Goal: Information Seeking & Learning: Compare options

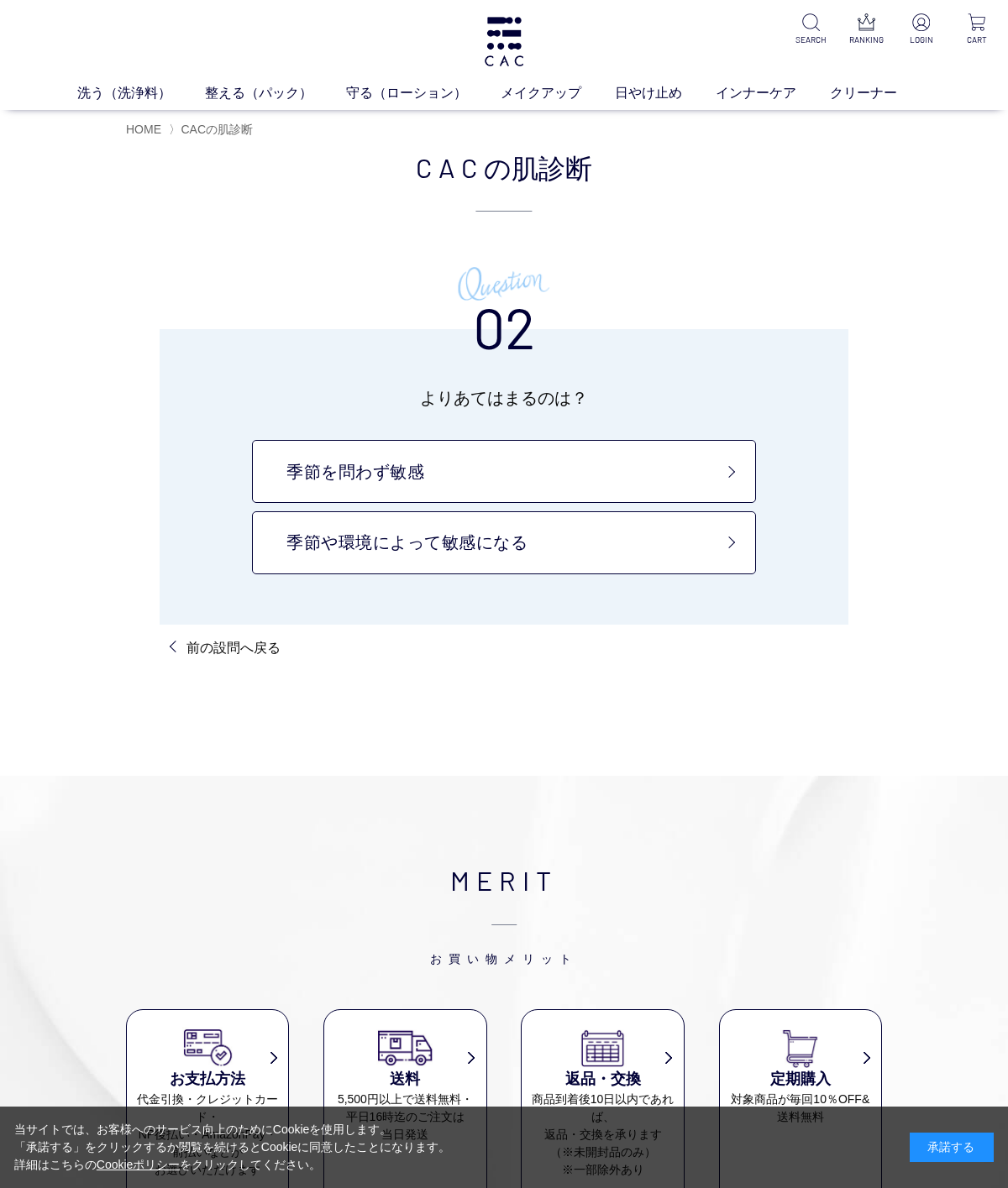
click at [126, 117] on ul "液体洗浄料 パウダー洗浄料 泡洗顔料 グッズ" at bounding box center [503, 125] width 806 height 41
click at [110, 94] on link "洗う（洗浄料）" at bounding box center [141, 93] width 127 height 20
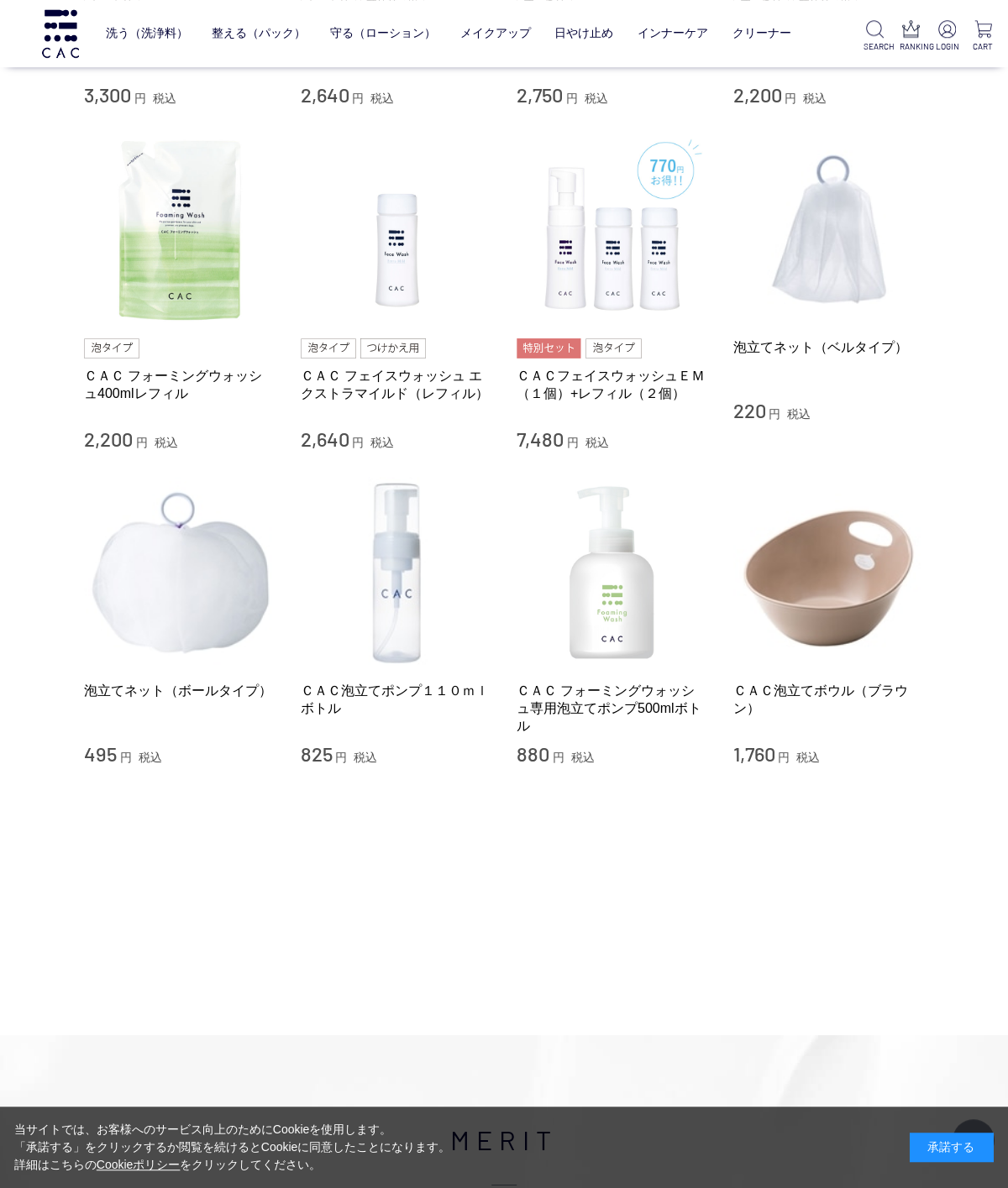
scroll to position [1022, 0]
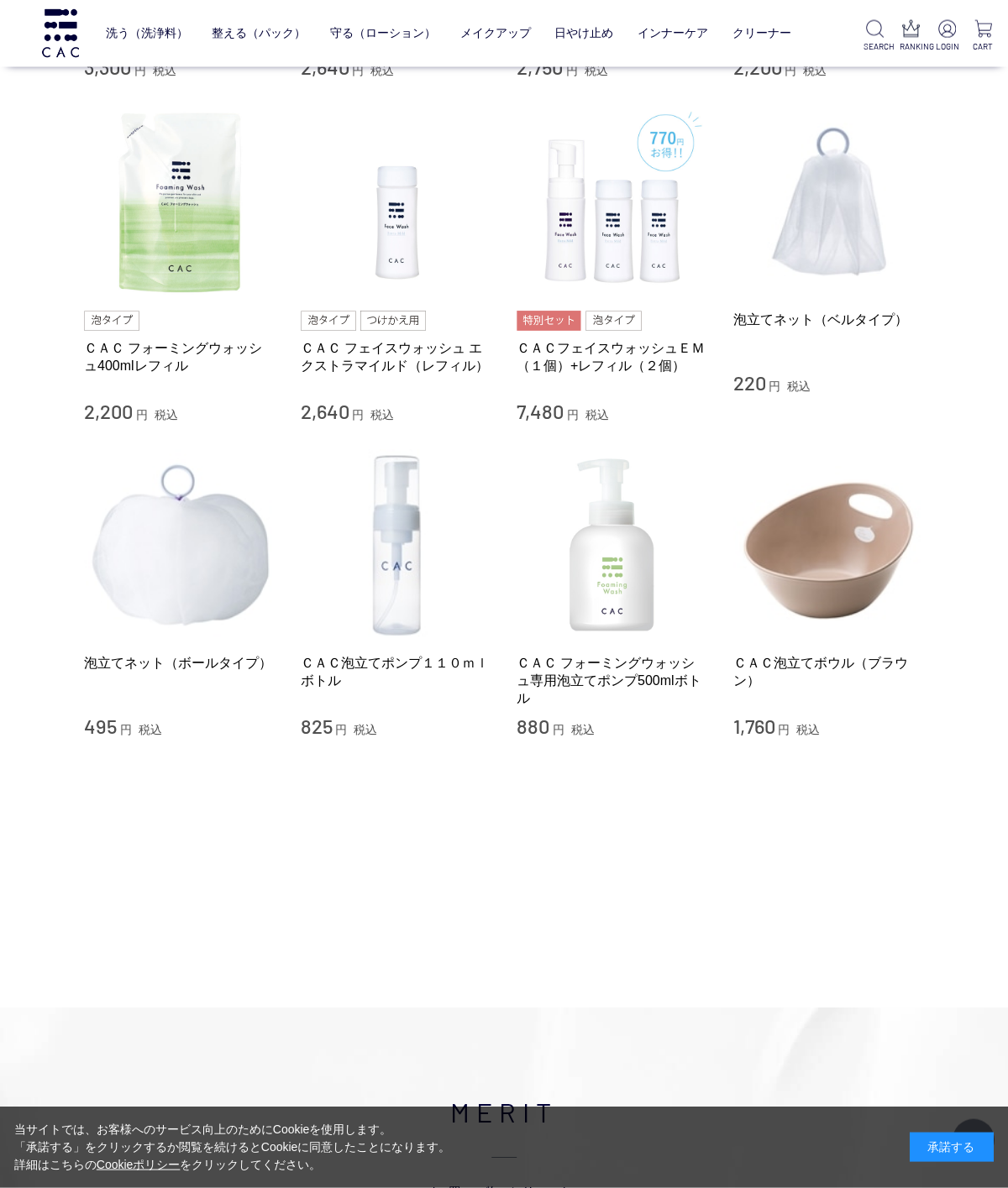
click at [716, 946] on div "洗う（洗浄料） 液体洗浄料 パウダー洗浄料 泡洗顔料 グッズ 整える（パック） フェイスパック ヘアパック 守る（ローション） 保湿化粧水 柔軟化粧水 美容液…" at bounding box center [504, 854] width 1008 height 3754
click at [652, 945] on div "洗う（洗浄料） 液体洗浄料 パウダー洗浄料 泡洗顔料 グッズ 整える（パック） フェイスパック ヘアパック 守る（ローション） 保湿化粧水 柔軟化粧水 美容液…" at bounding box center [504, 853] width 1008 height 3754
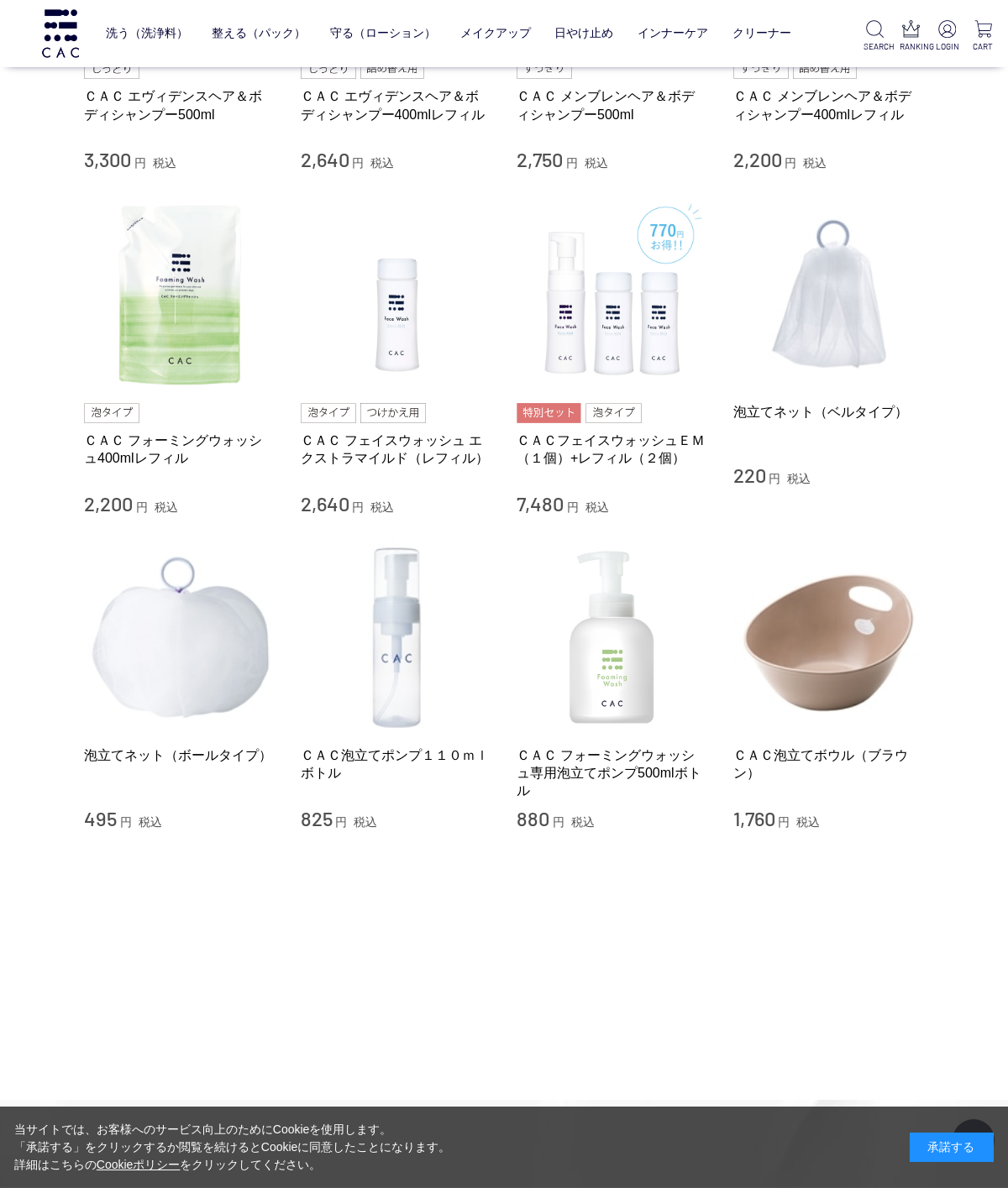
scroll to position [931, 0]
click at [134, 347] on img at bounding box center [179, 293] width 191 height 191
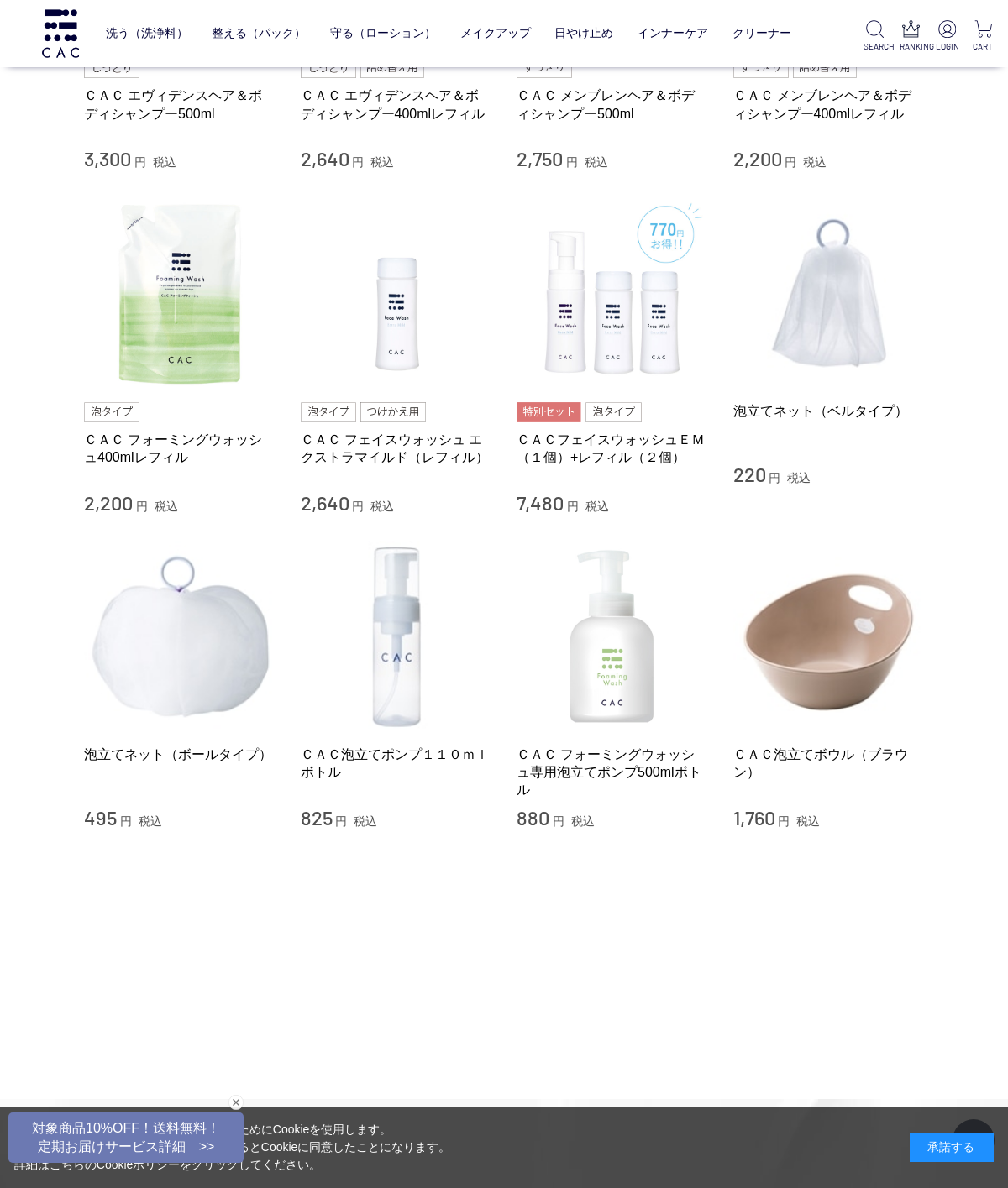
click at [580, 964] on main "洗う（洗浄料） FACE WASH ほんとうの素肌に戻る CACは天然素材由来の肌にやさしい洗浄成分を使用しています。健康な肌と同じ微酸性で低刺激。1回使いき…" at bounding box center [503, 53] width 840 height 1859
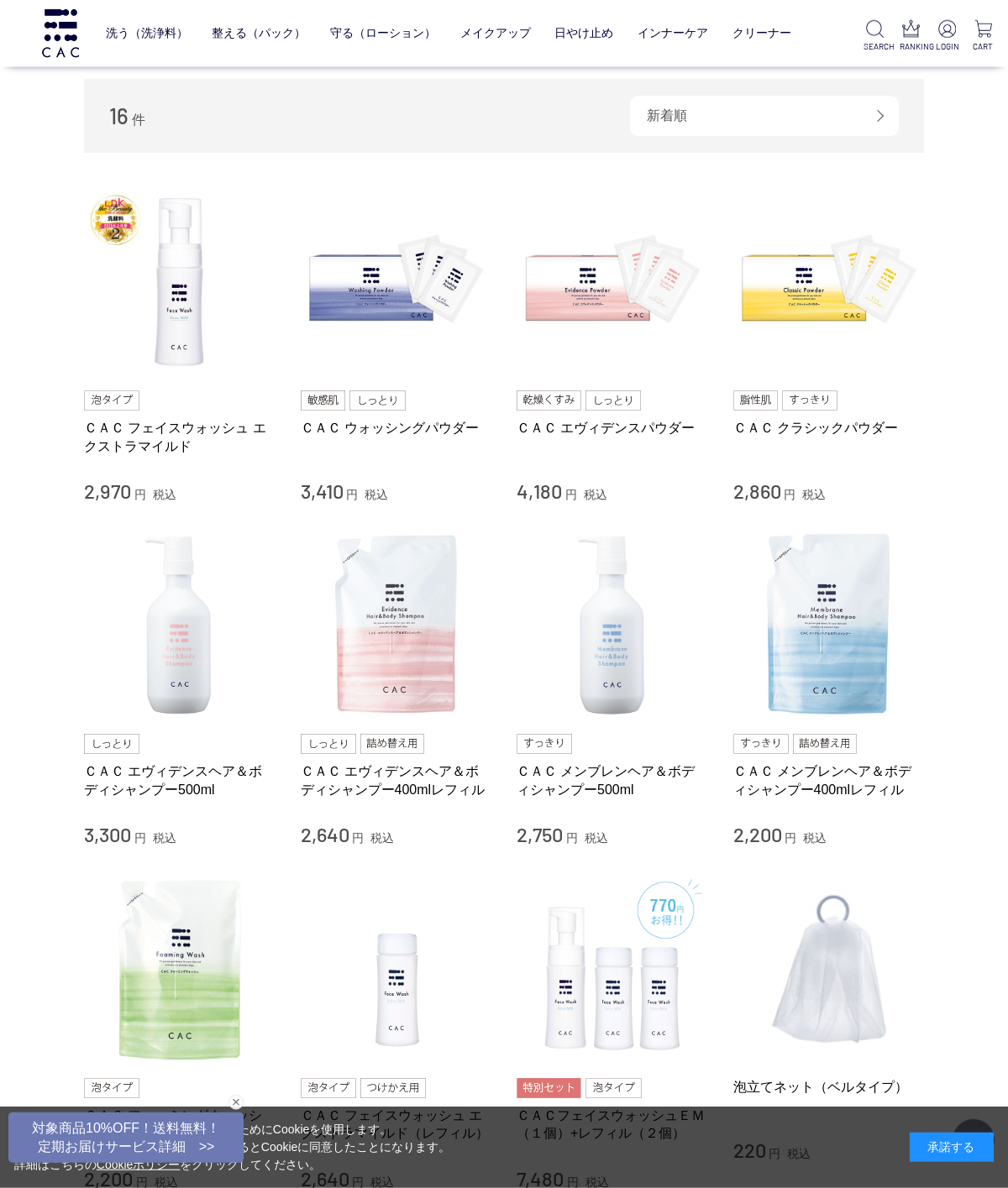
scroll to position [256, 0]
click at [189, 639] on img at bounding box center [179, 624] width 191 height 191
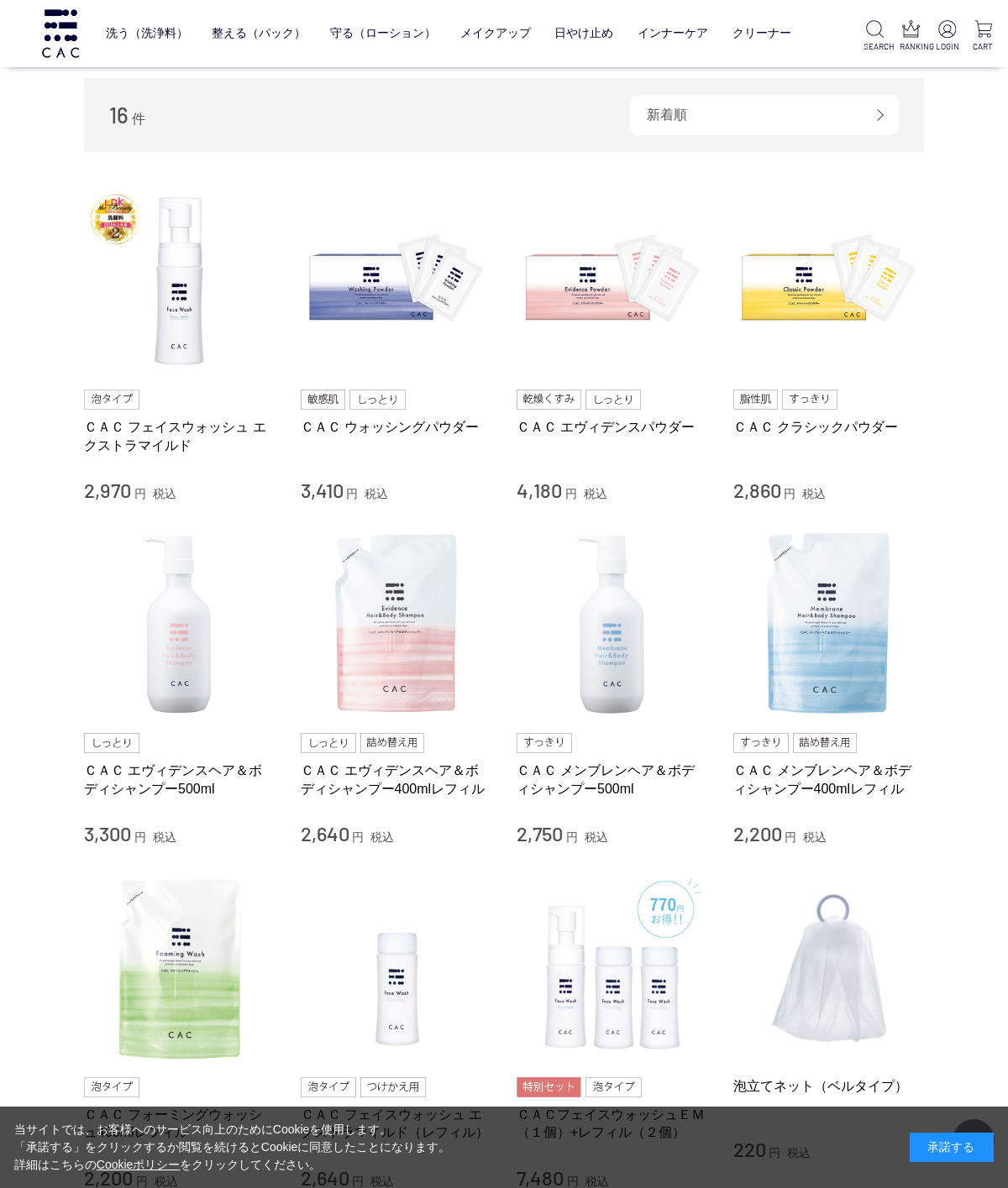
click at [654, 671] on img at bounding box center [612, 624] width 191 height 191
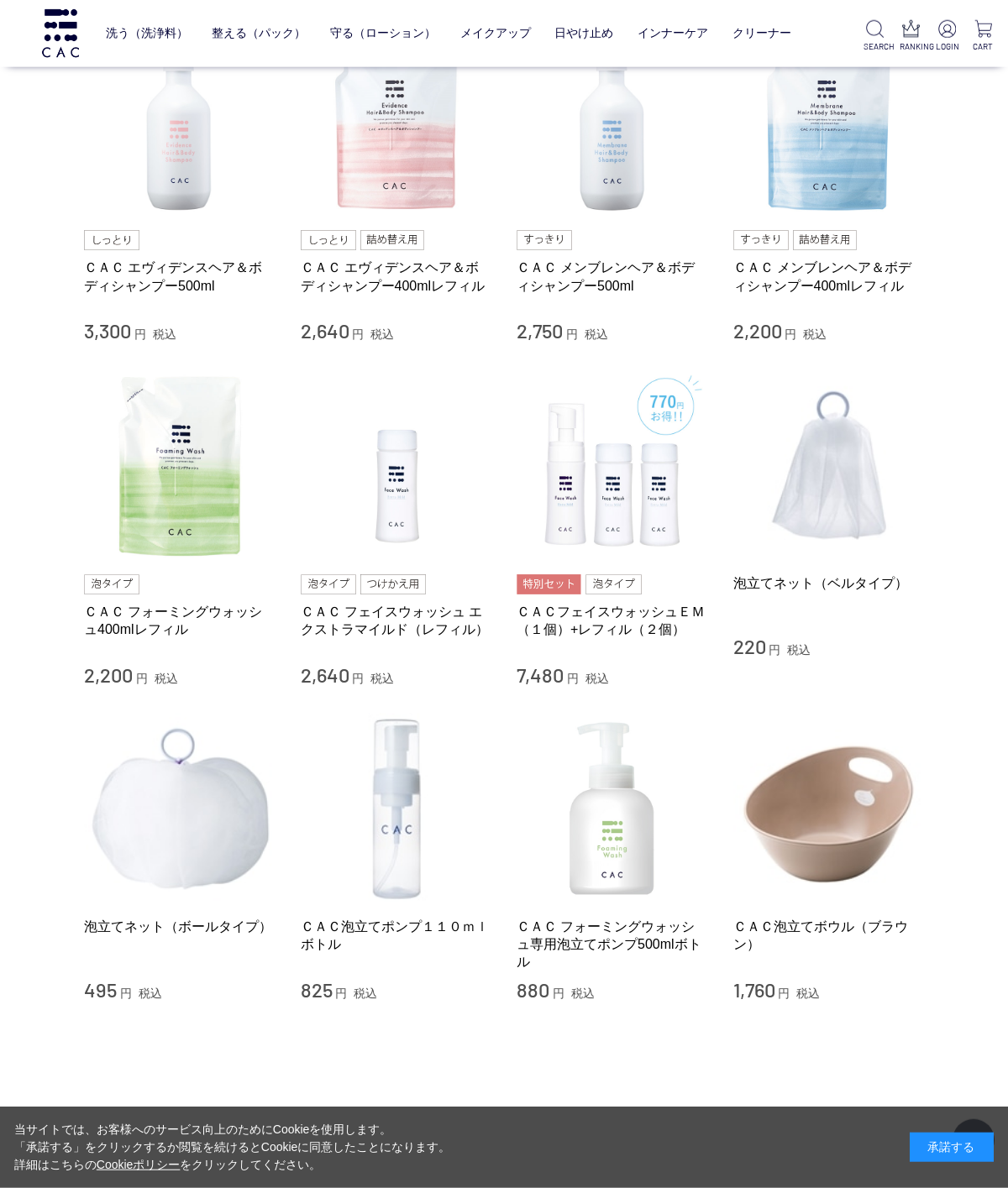
scroll to position [739, 0]
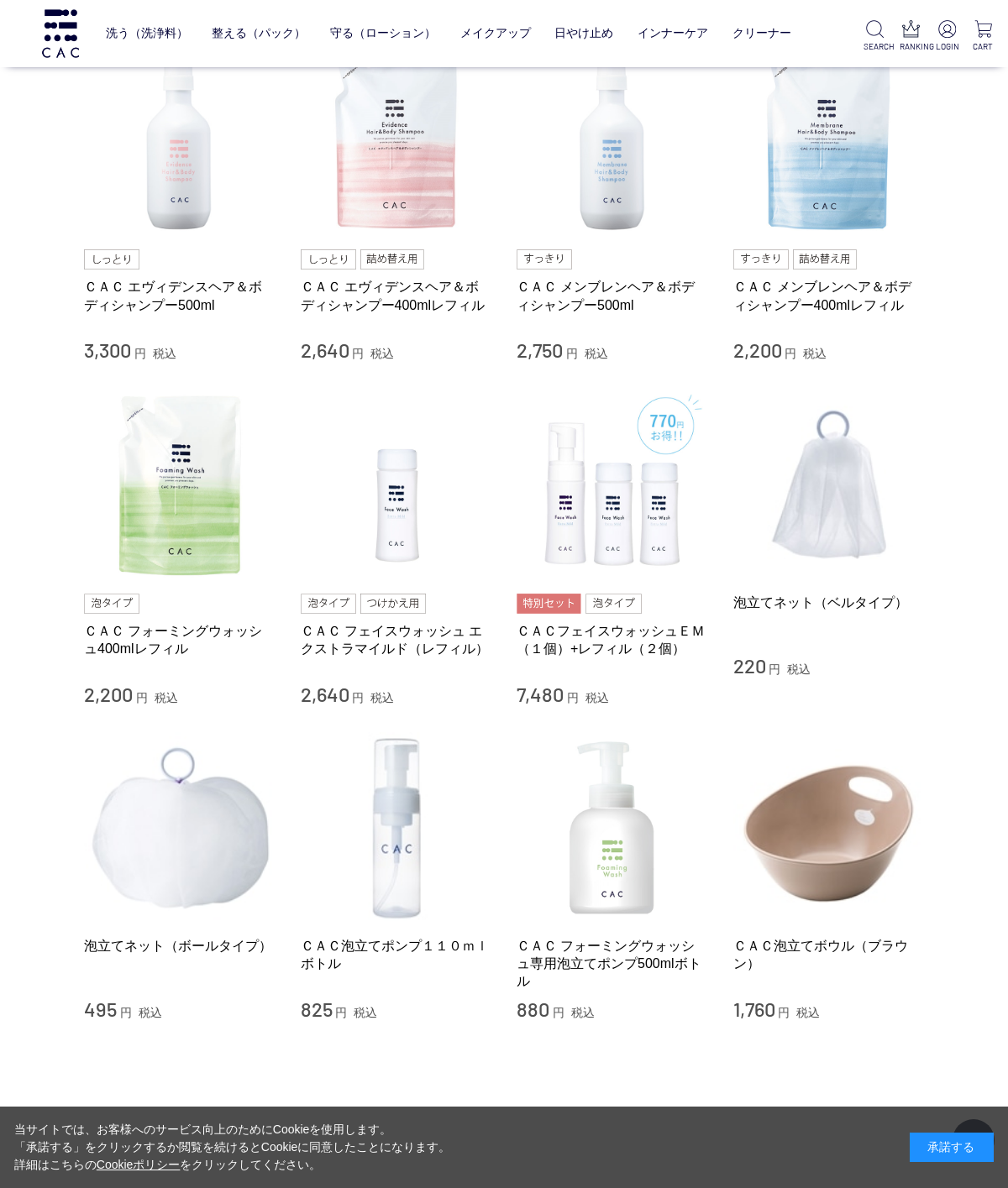
click at [240, 488] on img at bounding box center [179, 484] width 191 height 191
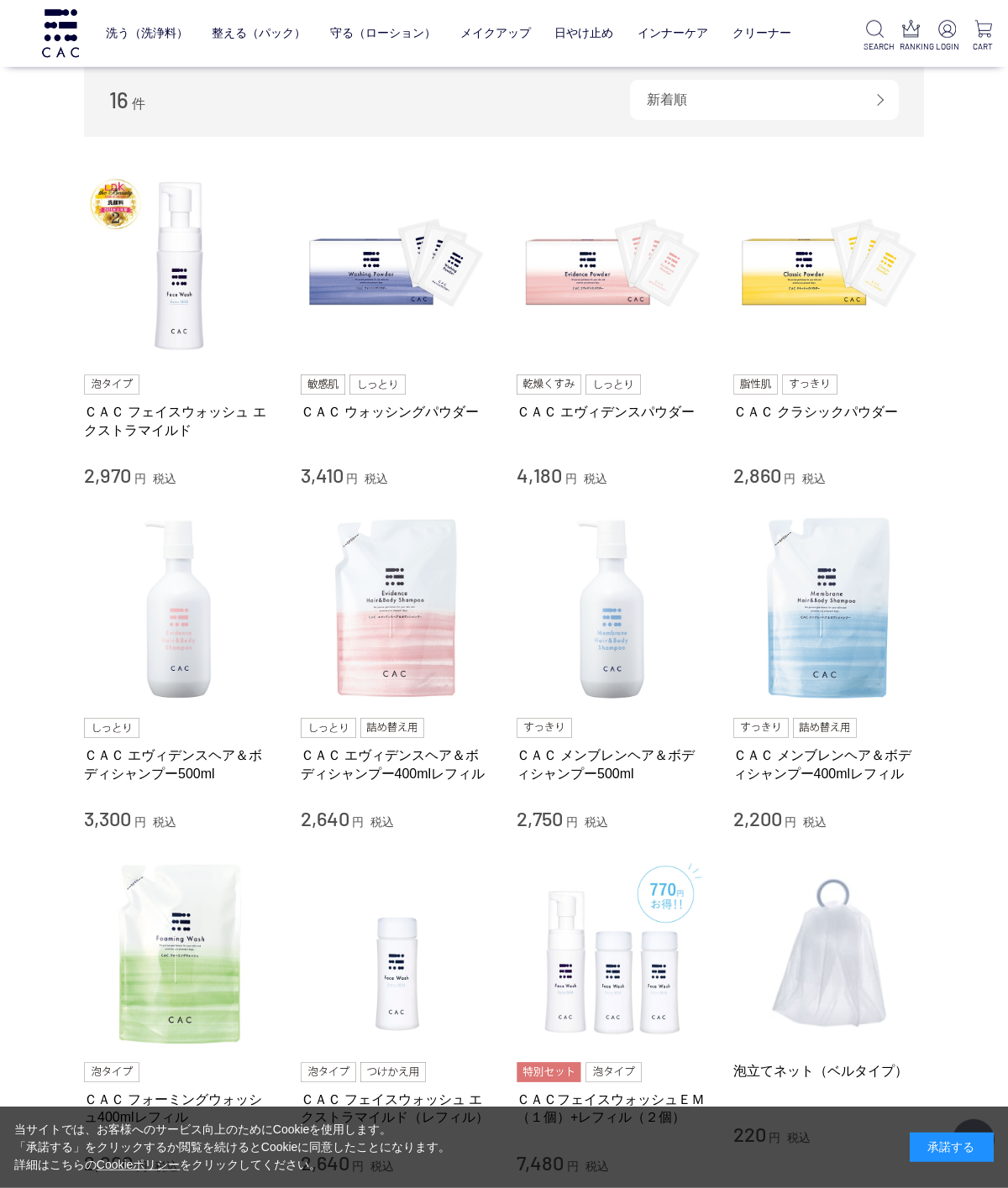
scroll to position [272, 0]
click at [197, 263] on img at bounding box center [179, 264] width 191 height 191
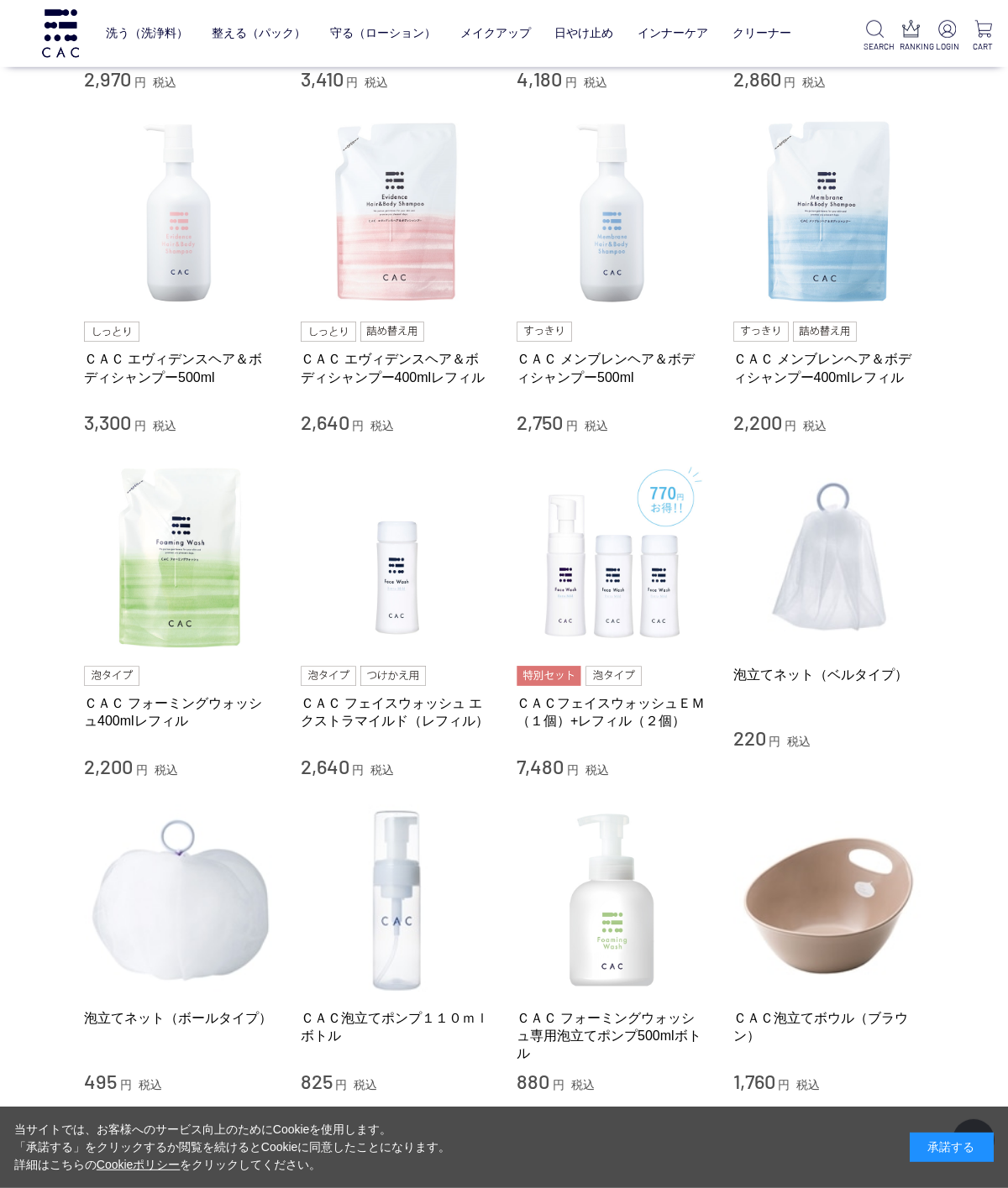
scroll to position [605, 0]
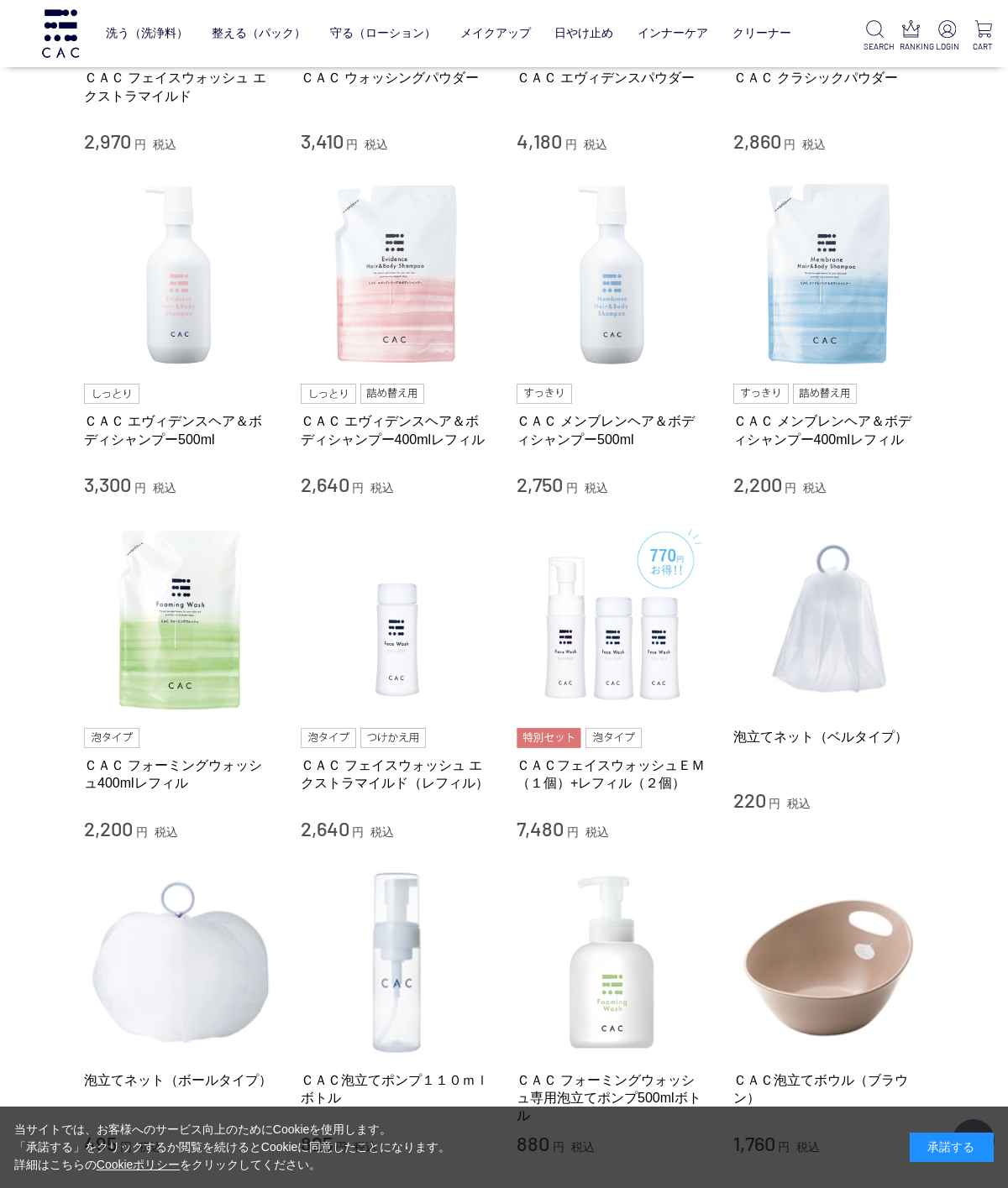
click at [218, 624] on img at bounding box center [179, 618] width 191 height 191
click at [200, 443] on link "ＣＡＣ エヴィデンスヘア＆ボディシャンプー500ml" at bounding box center [179, 430] width 191 height 37
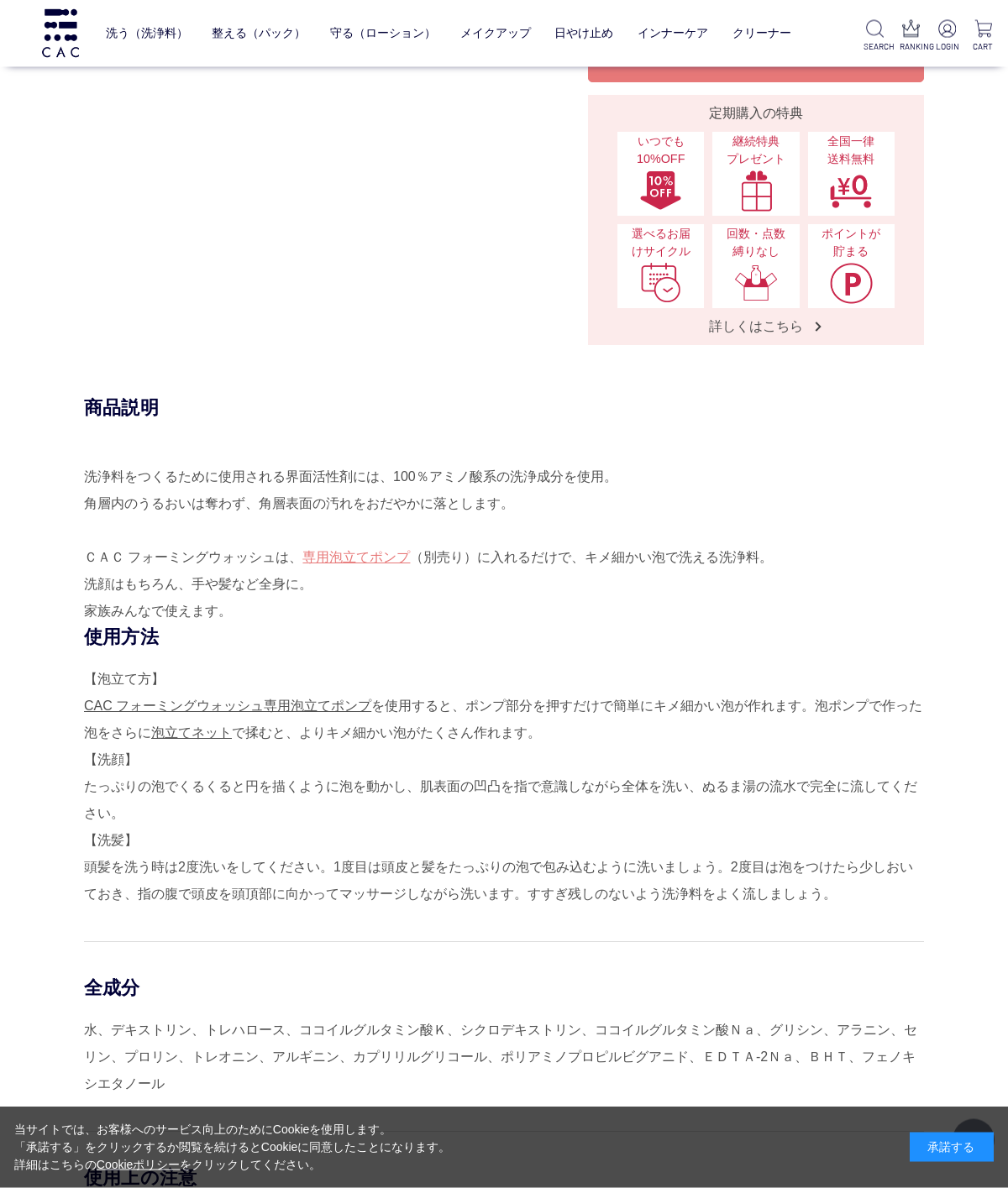
scroll to position [518, 0]
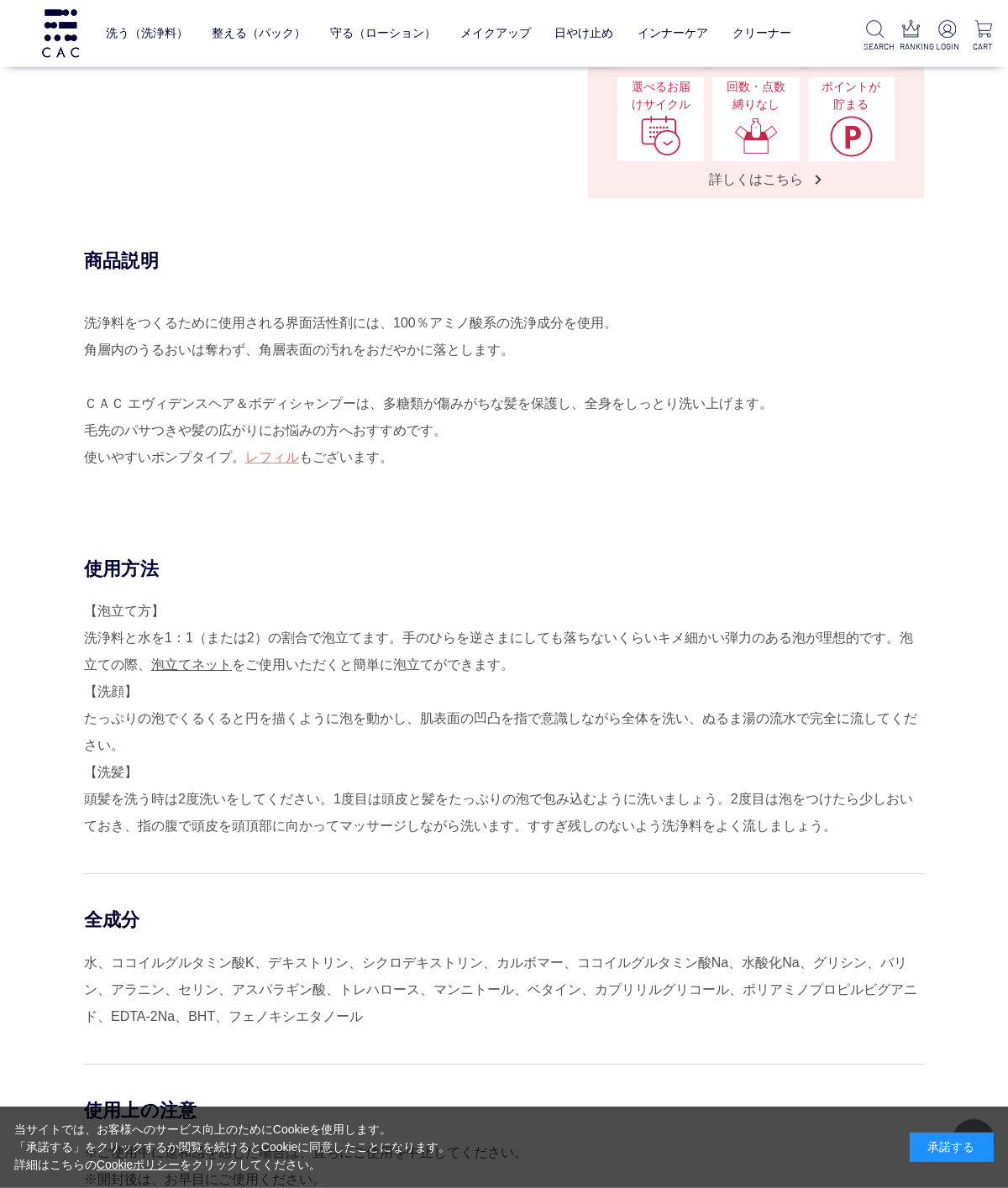
scroll to position [914, 0]
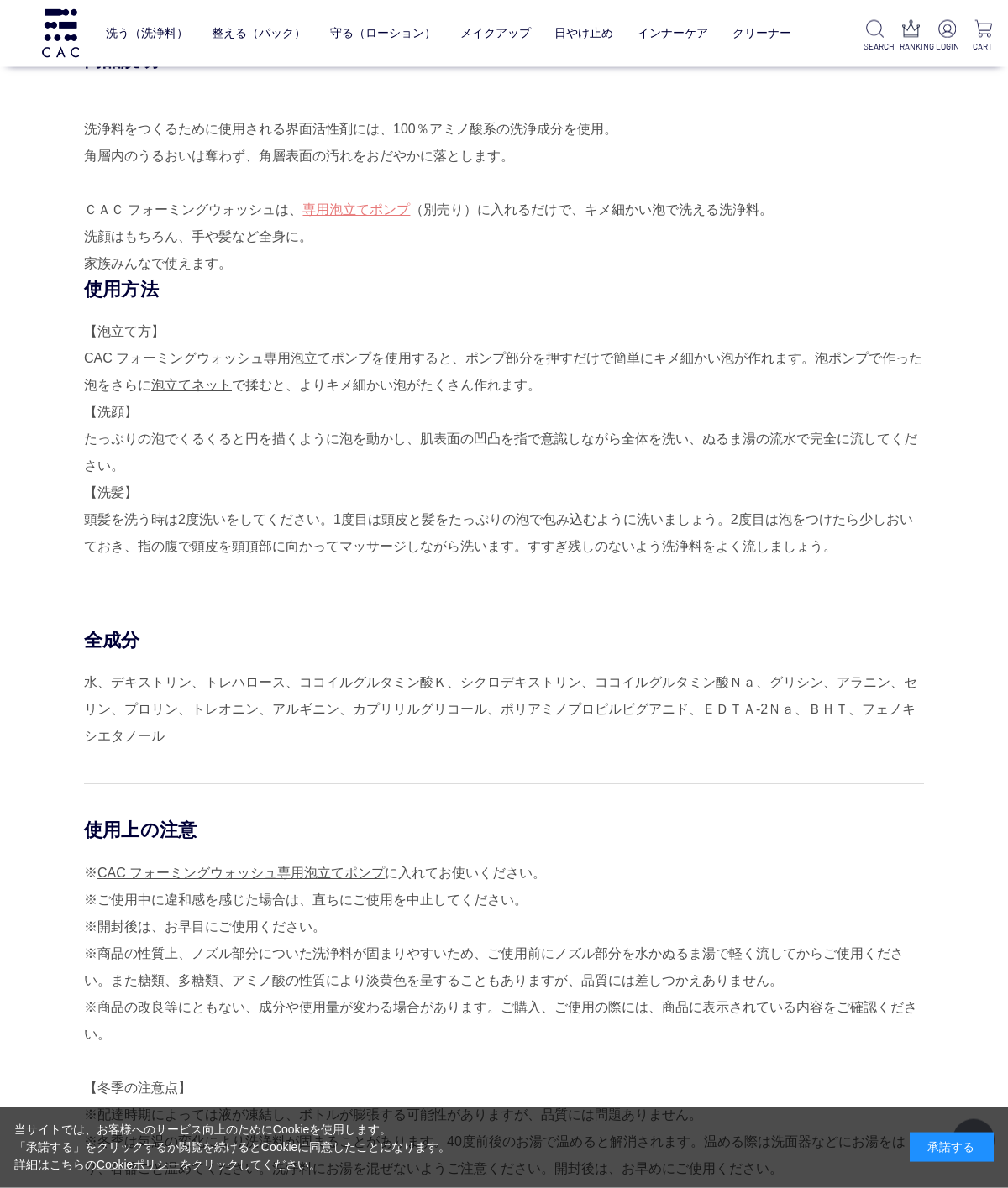
scroll to position [867, 0]
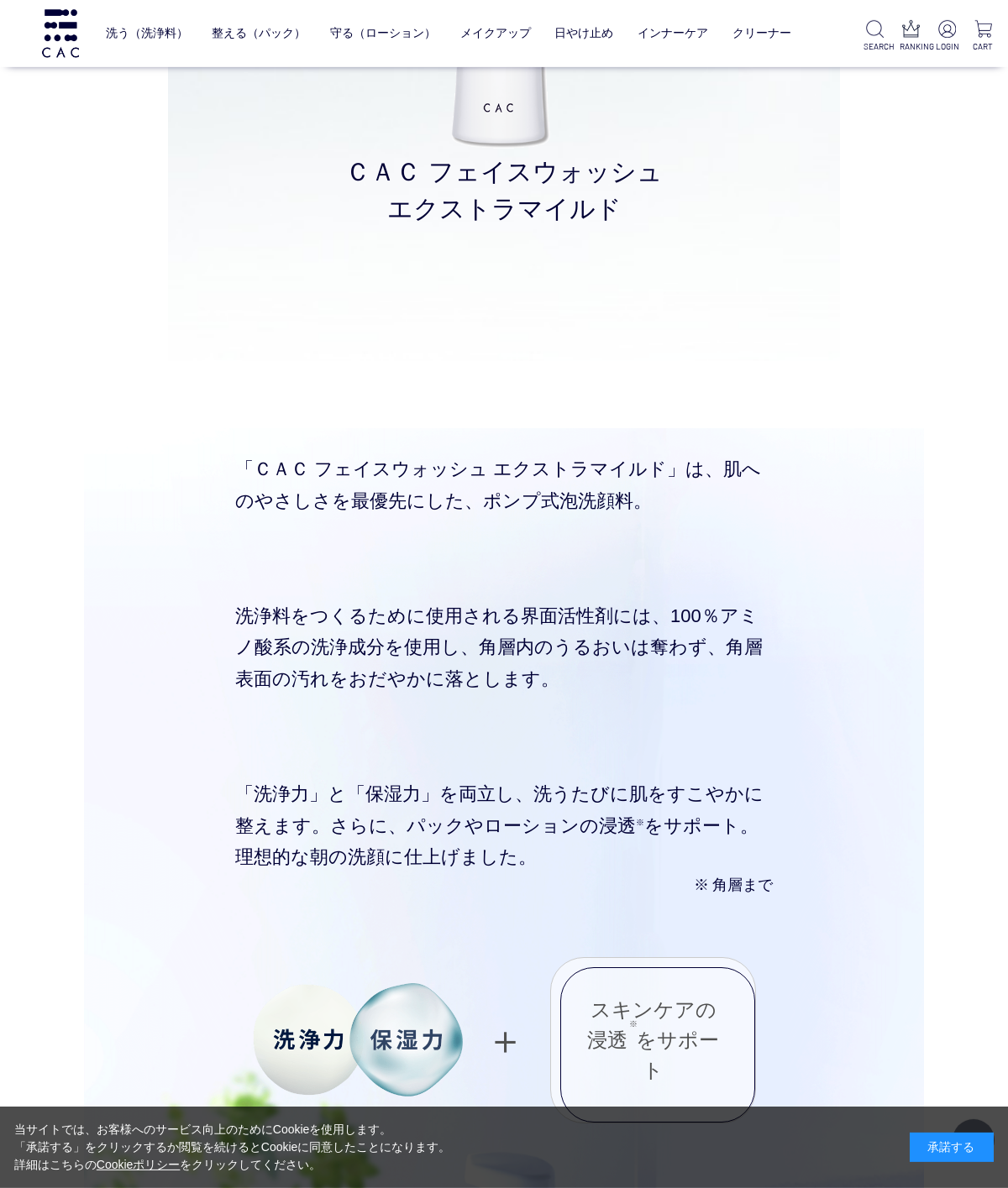
scroll to position [5437, 0]
click at [861, 755] on div "「ＣＡＣ フェイスウォッシュ エクストラマイルド」は、肌へのやさしさを最優先にした、ポンプ式泡洗顔料。 洗浄料をつくるために使用される界面活性剤には、100％…" at bounding box center [503, 1111] width 840 height 1367
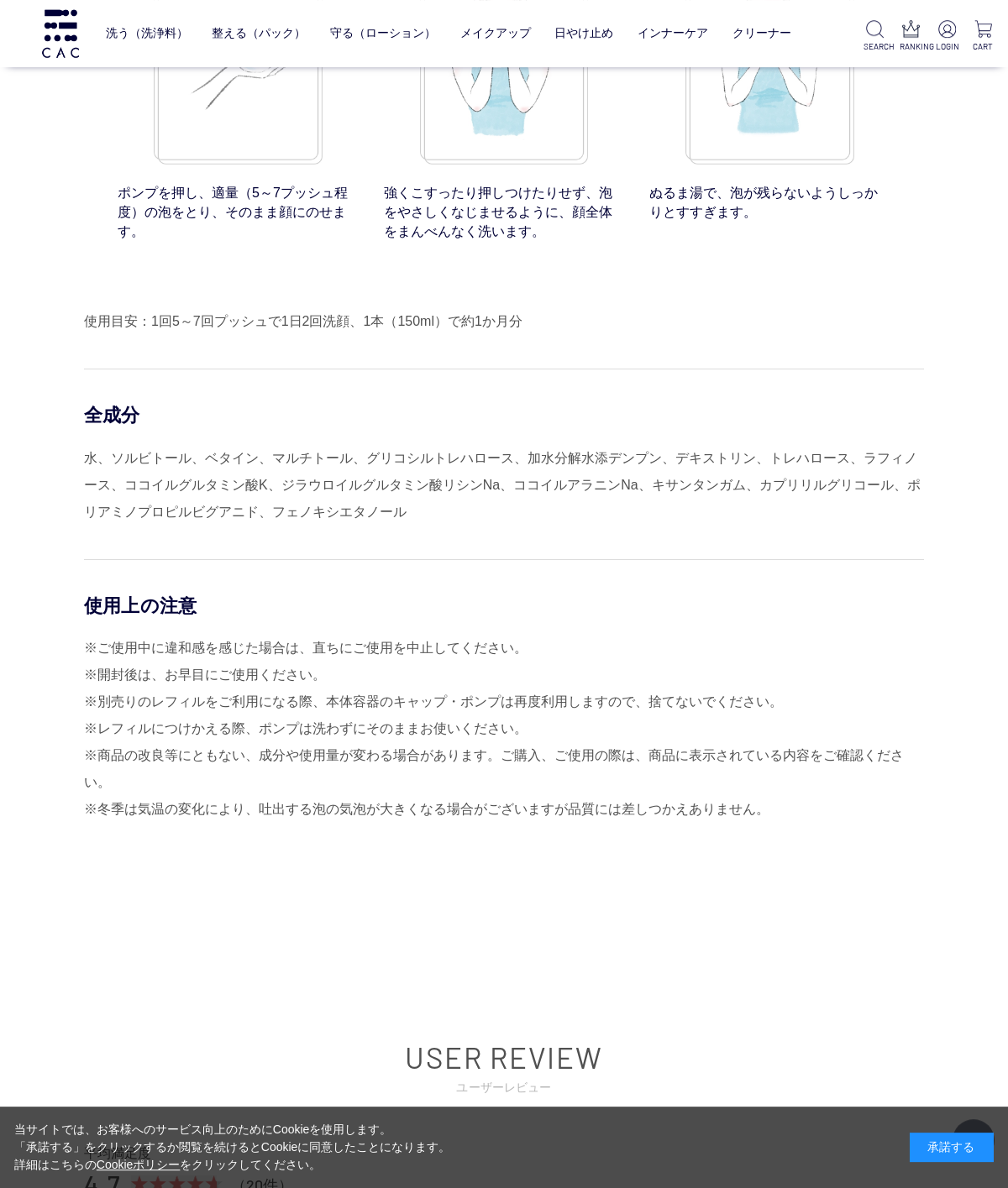
scroll to position [14260, 0]
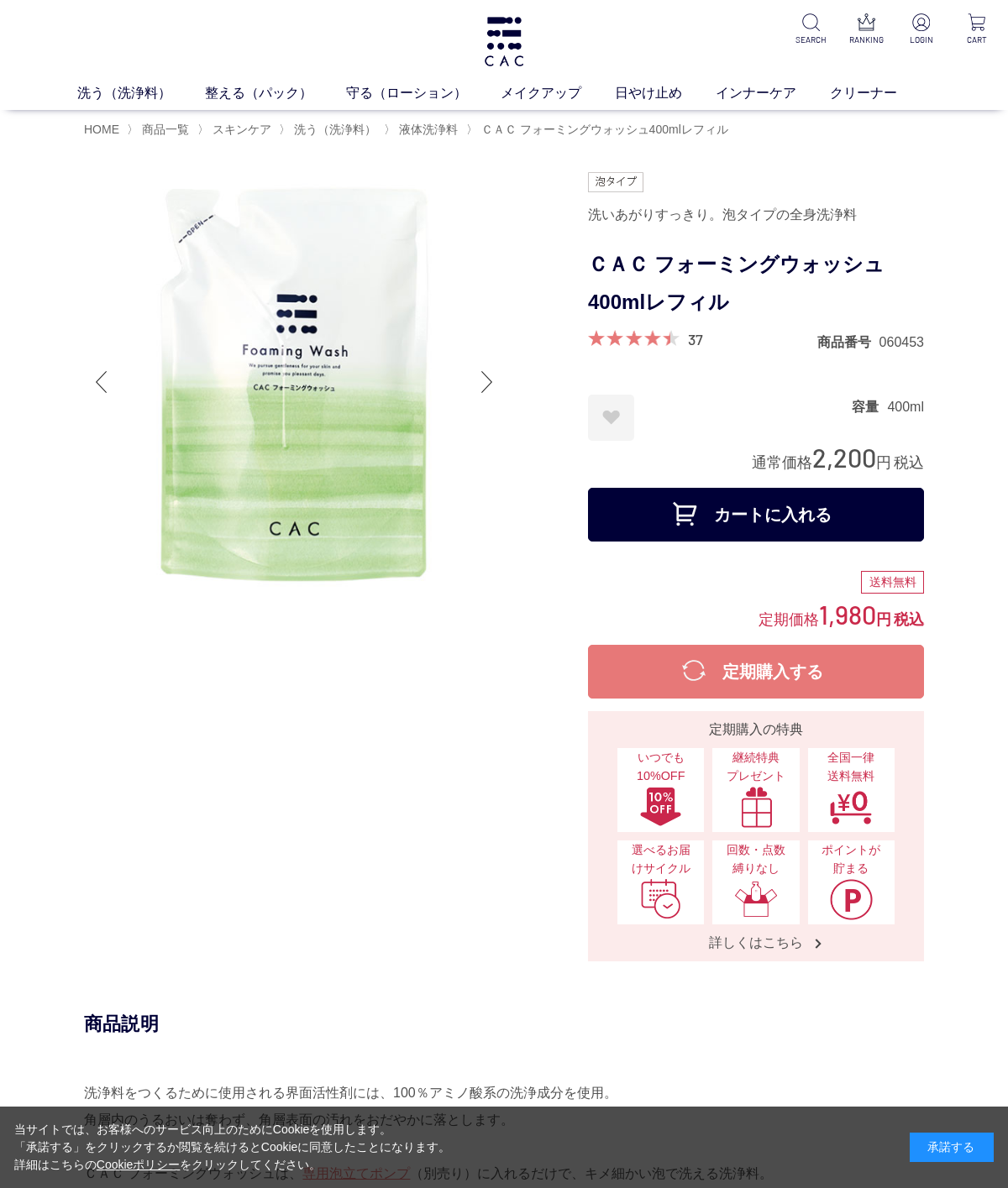
click at [675, 335] on div at bounding box center [633, 338] width 92 height 16
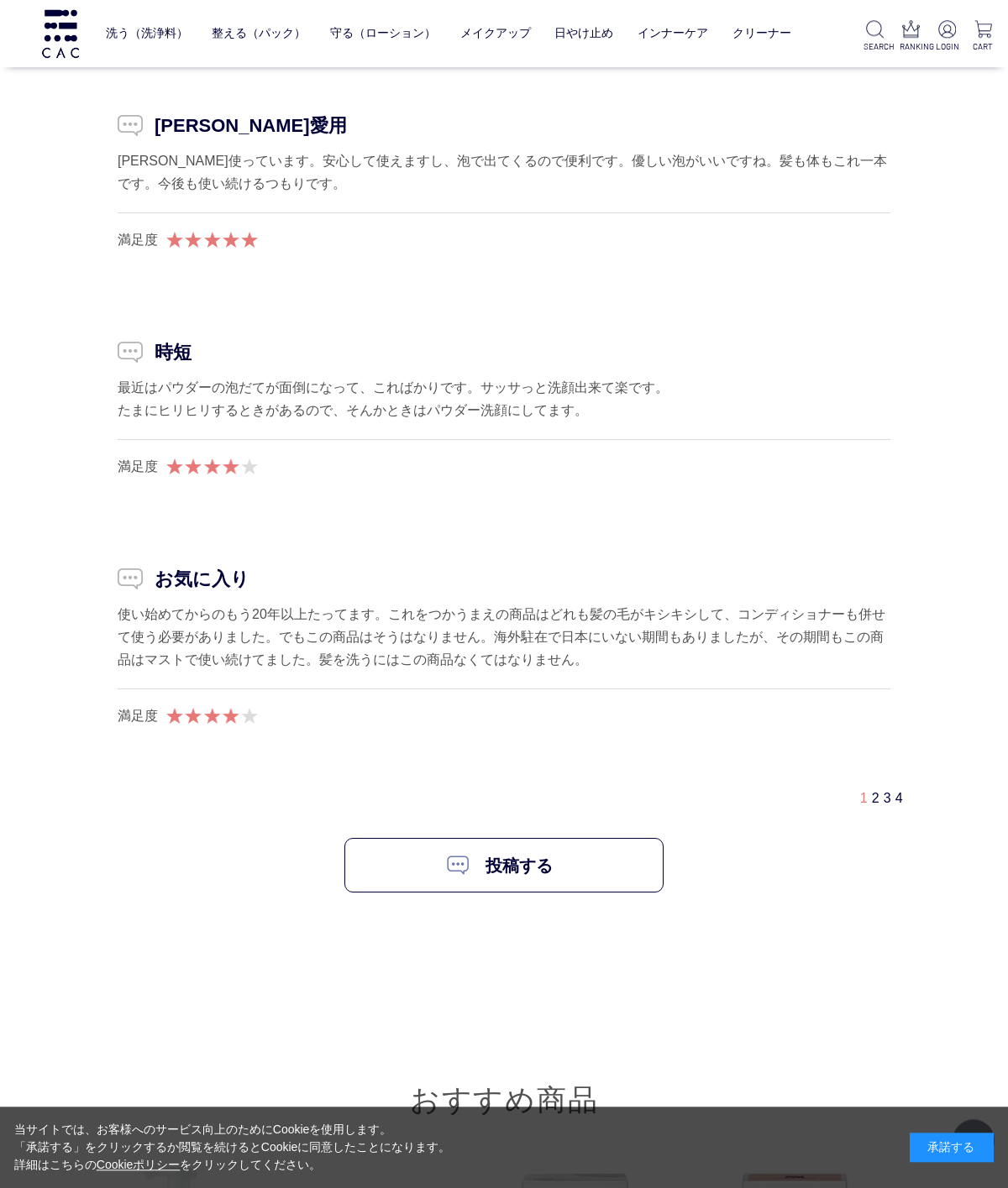
scroll to position [4129, 0]
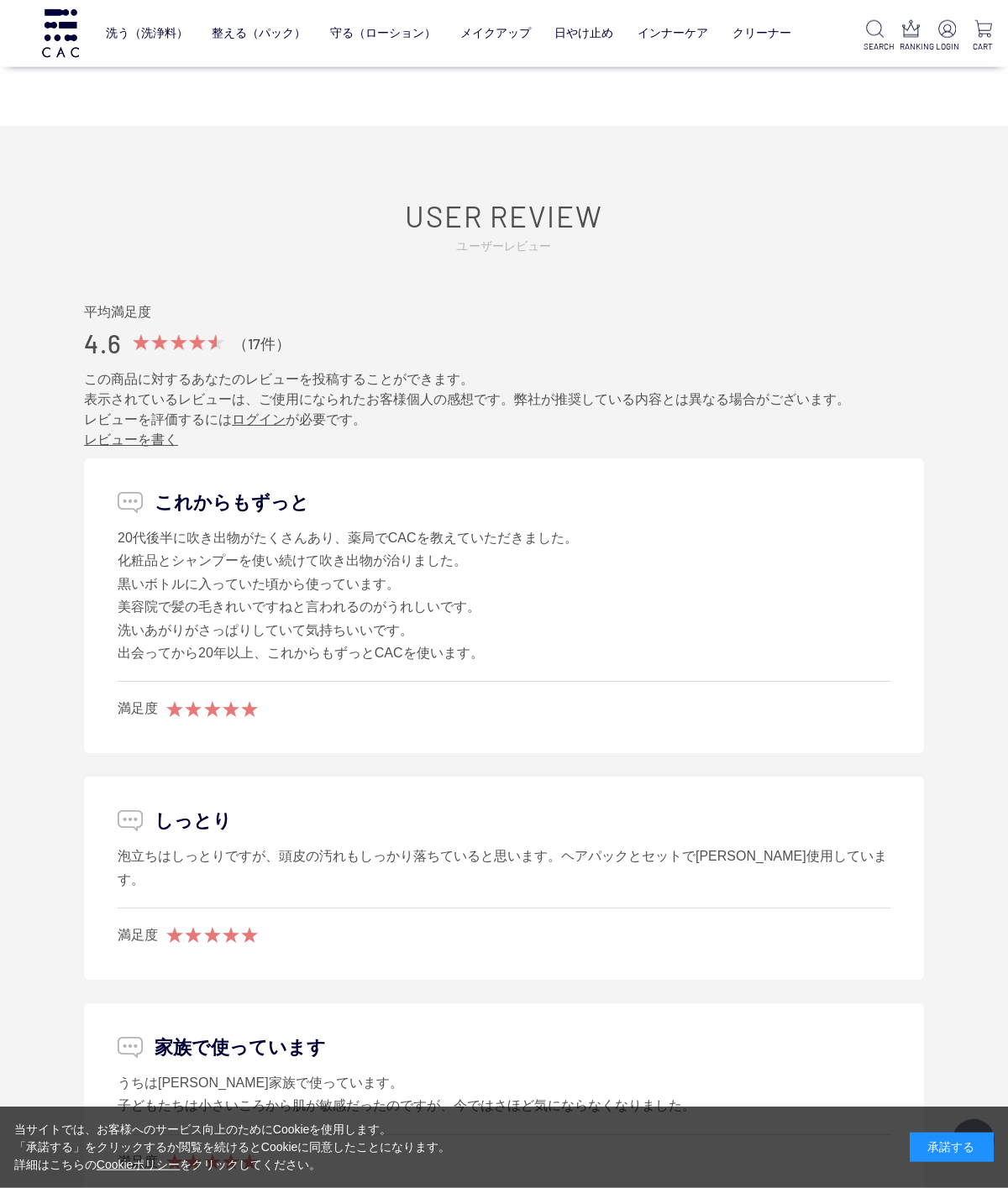
scroll to position [2160, 0]
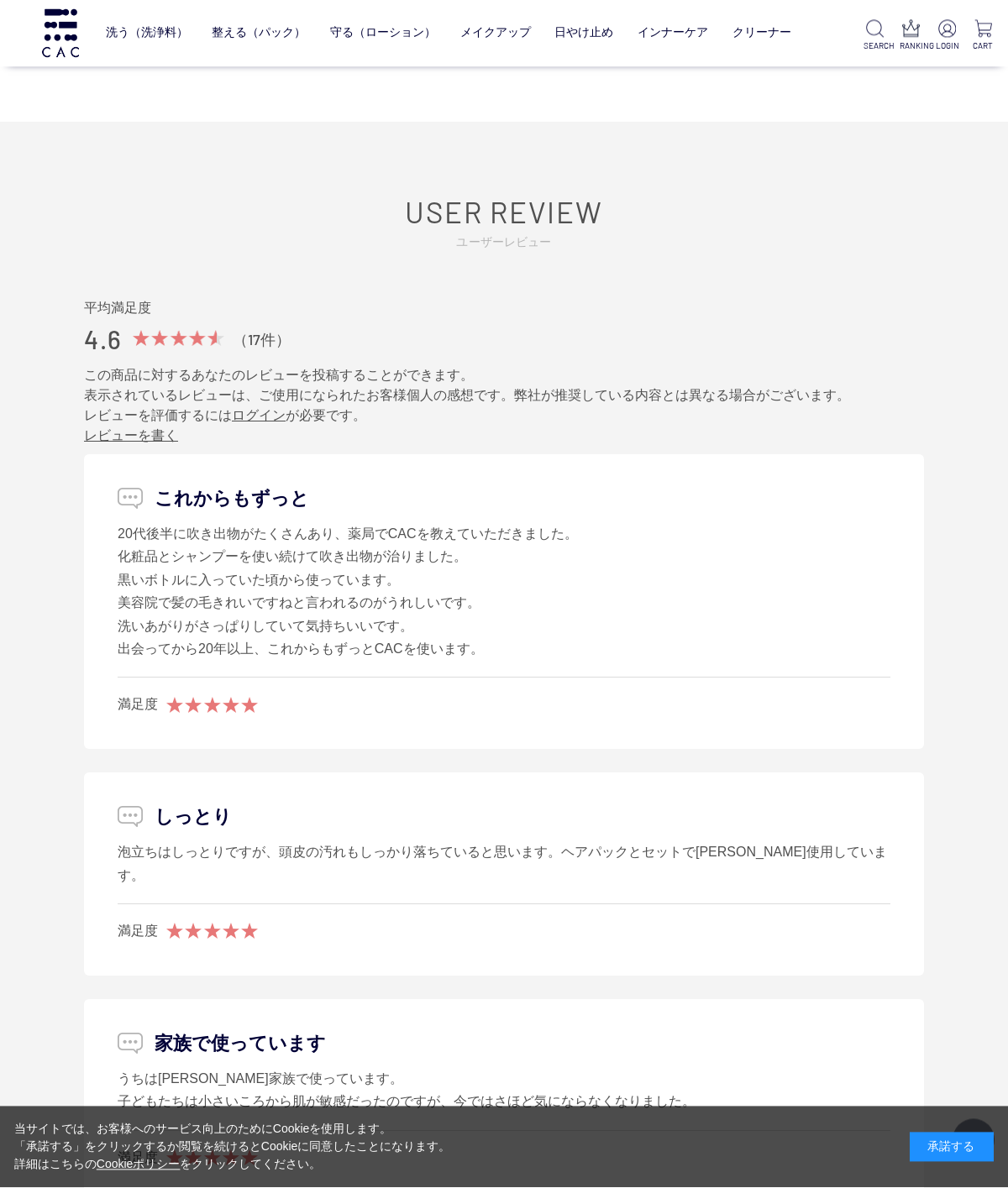
click at [648, 826] on p "しっとり" at bounding box center [504, 817] width 773 height 28
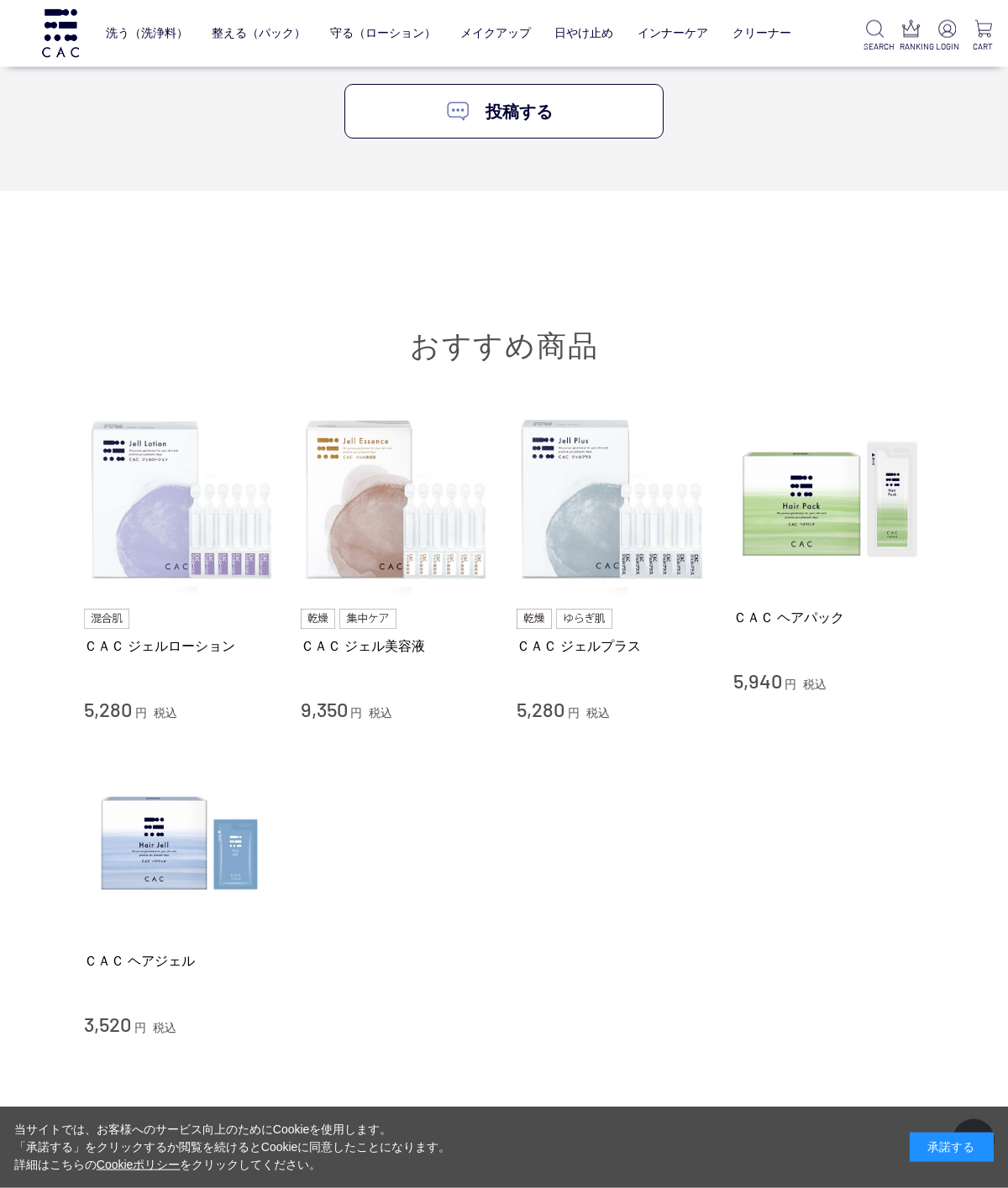
scroll to position [5047, 0]
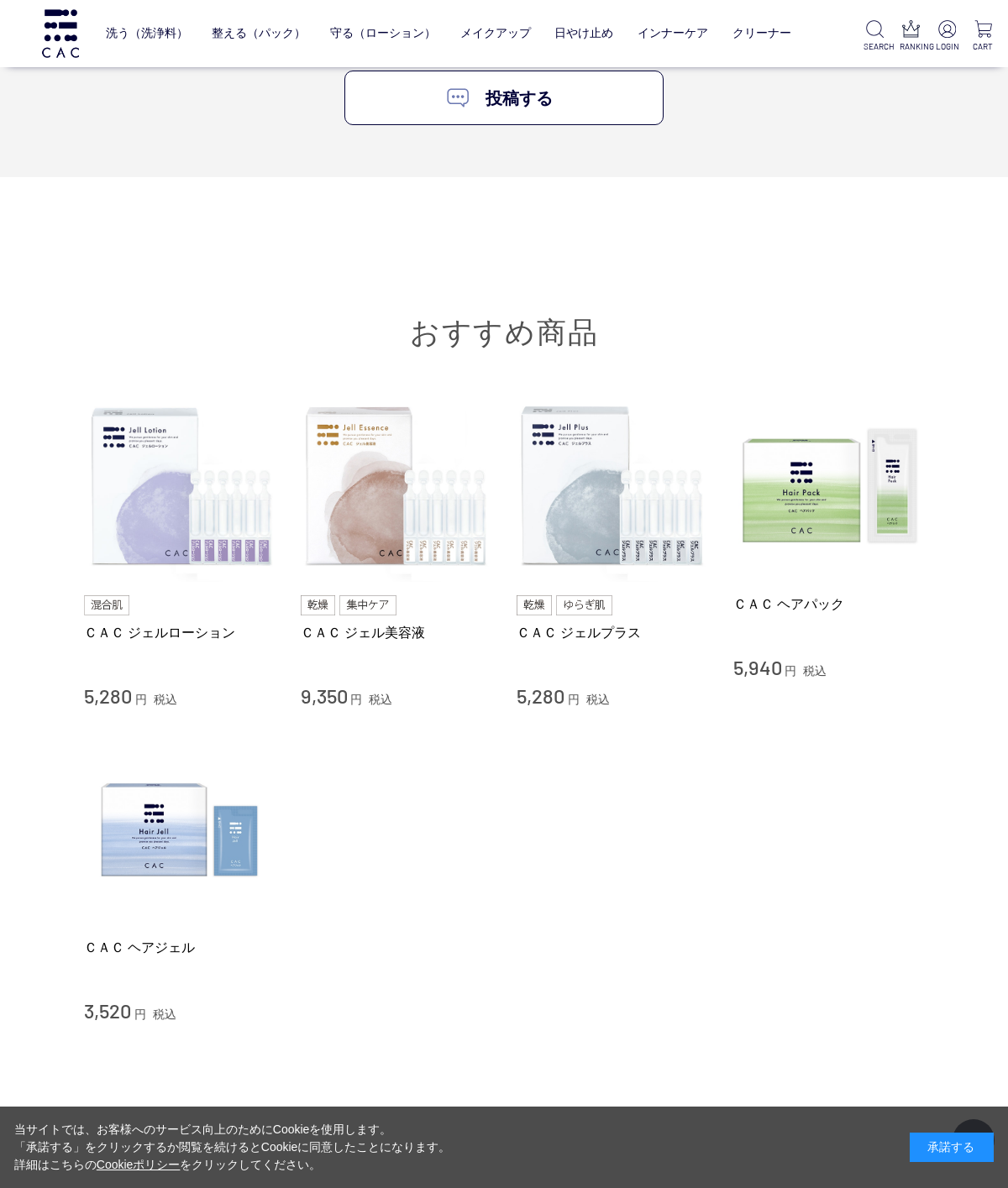
click at [183, 823] on img at bounding box center [179, 830] width 191 height 191
click at [184, 837] on img at bounding box center [179, 830] width 191 height 191
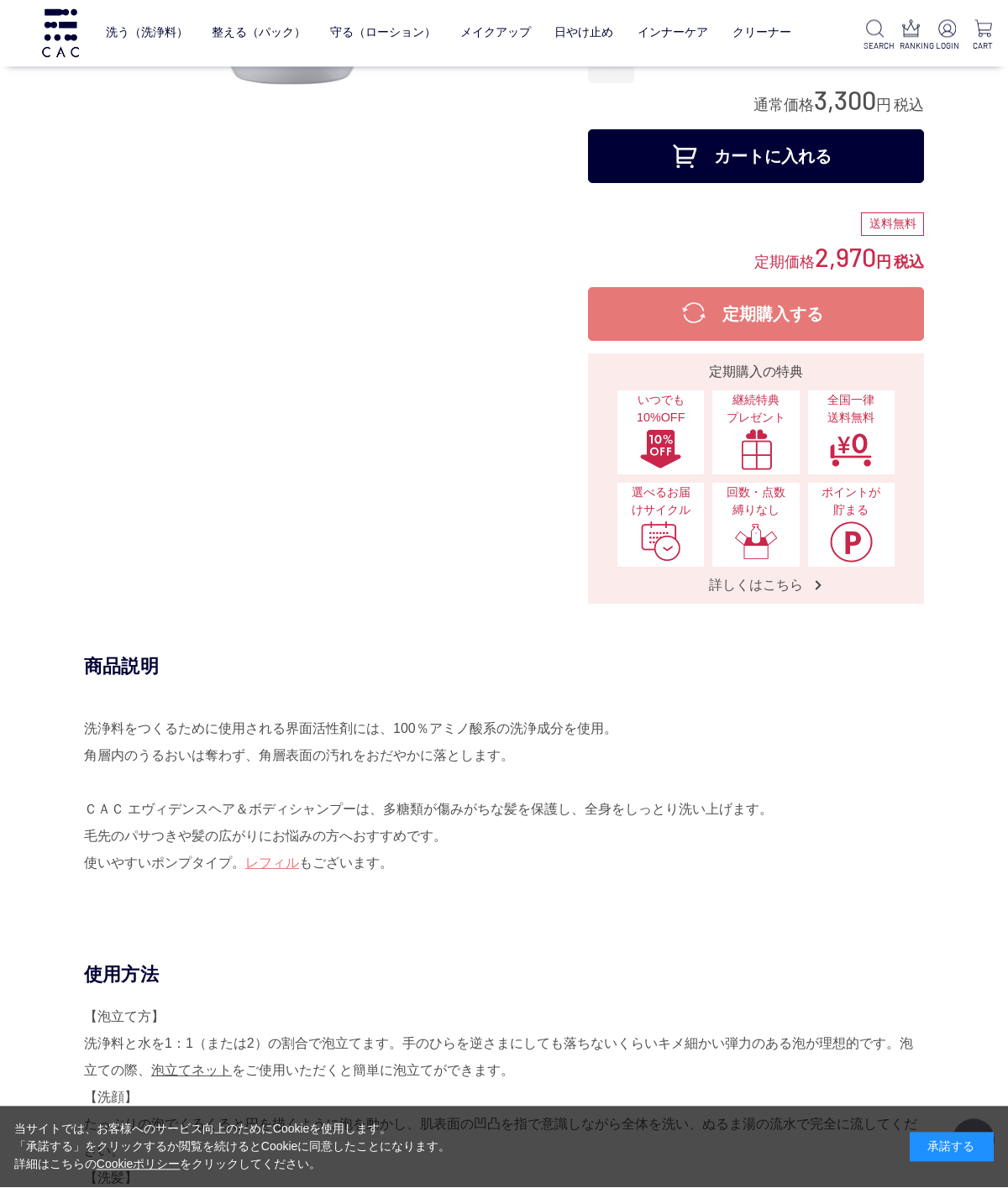
scroll to position [383, 0]
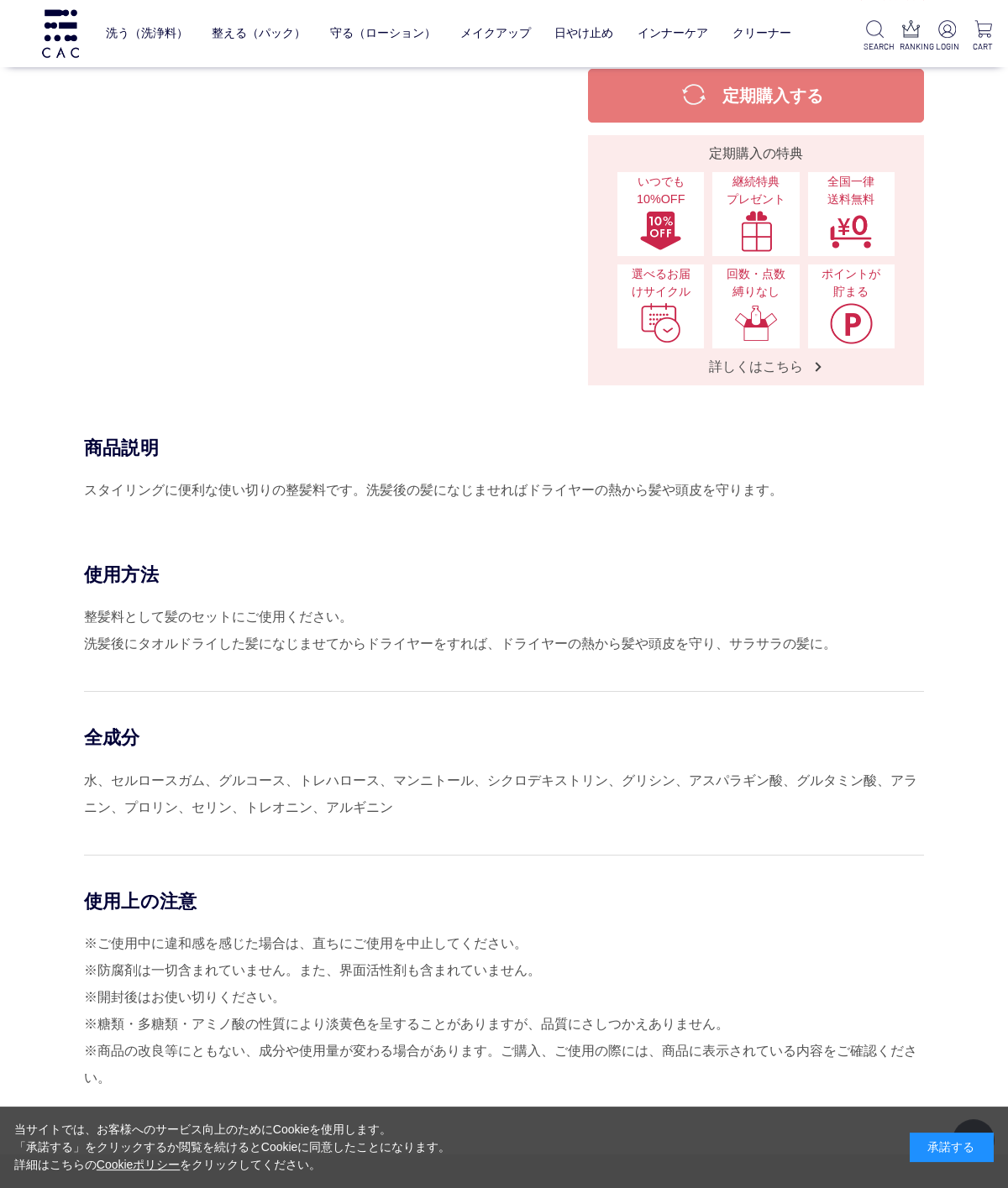
scroll to position [400, 0]
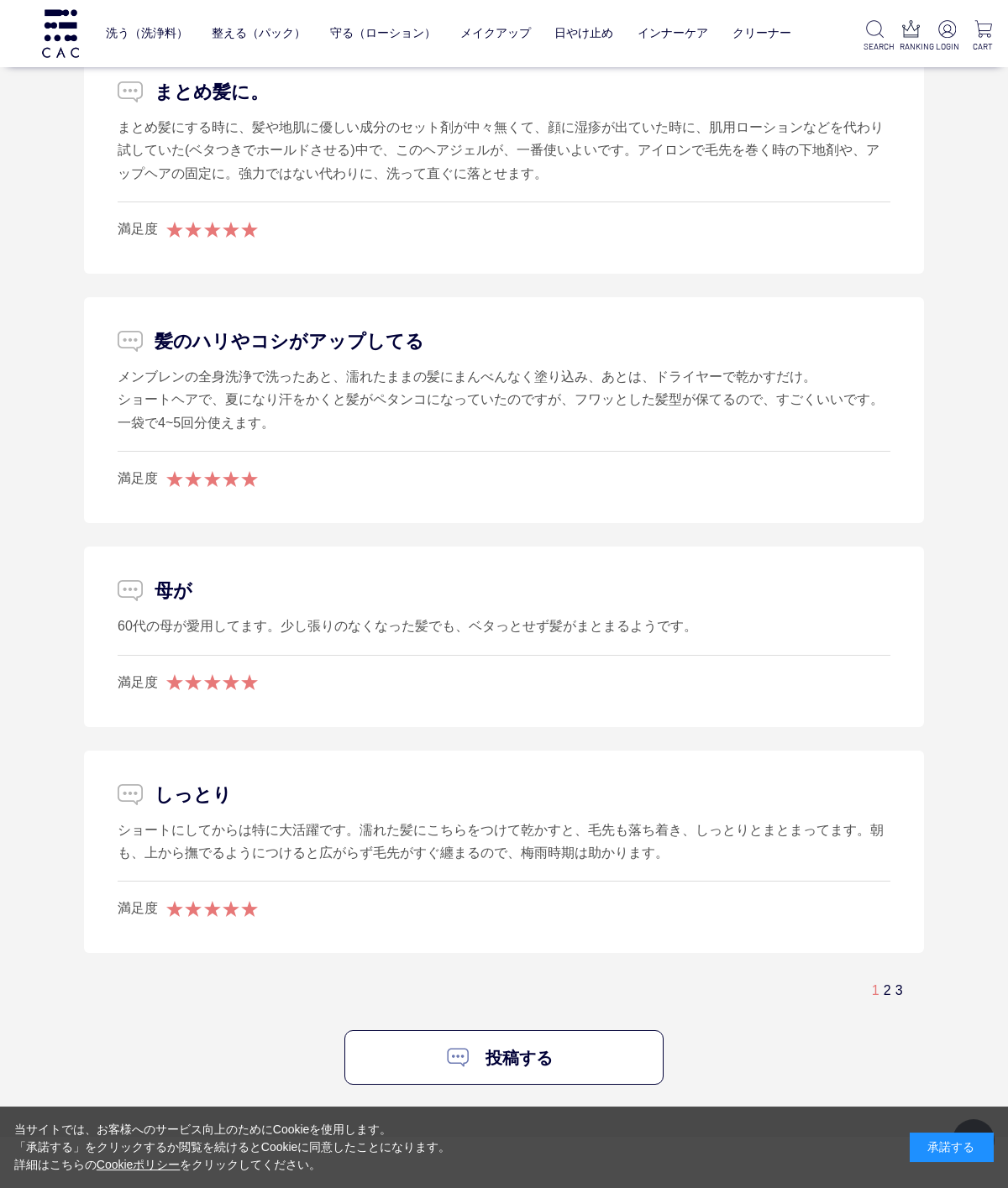
scroll to position [3428, 0]
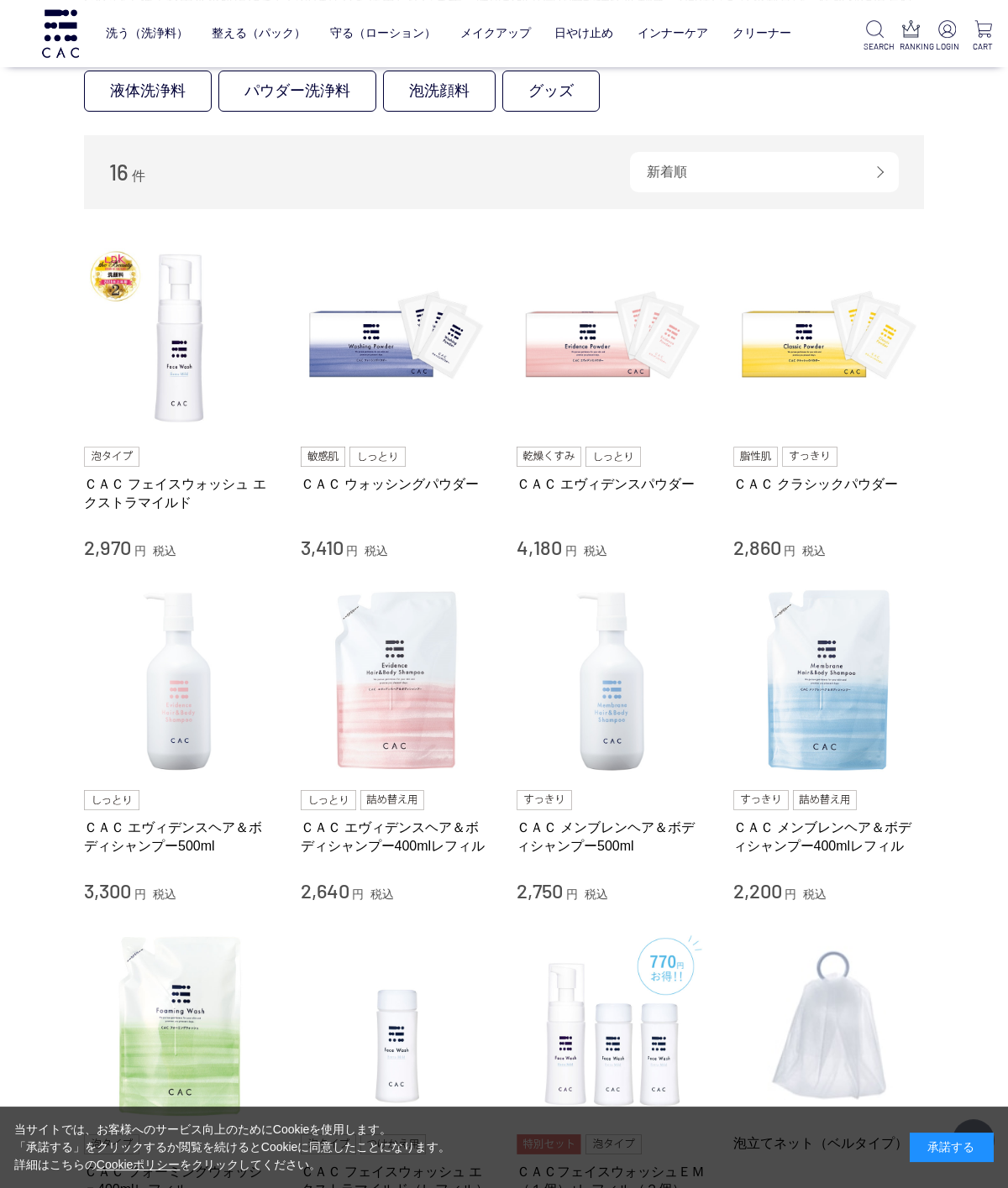
scroll to position [199, 0]
